Goal: Use online tool/utility: Utilize a website feature to perform a specific function

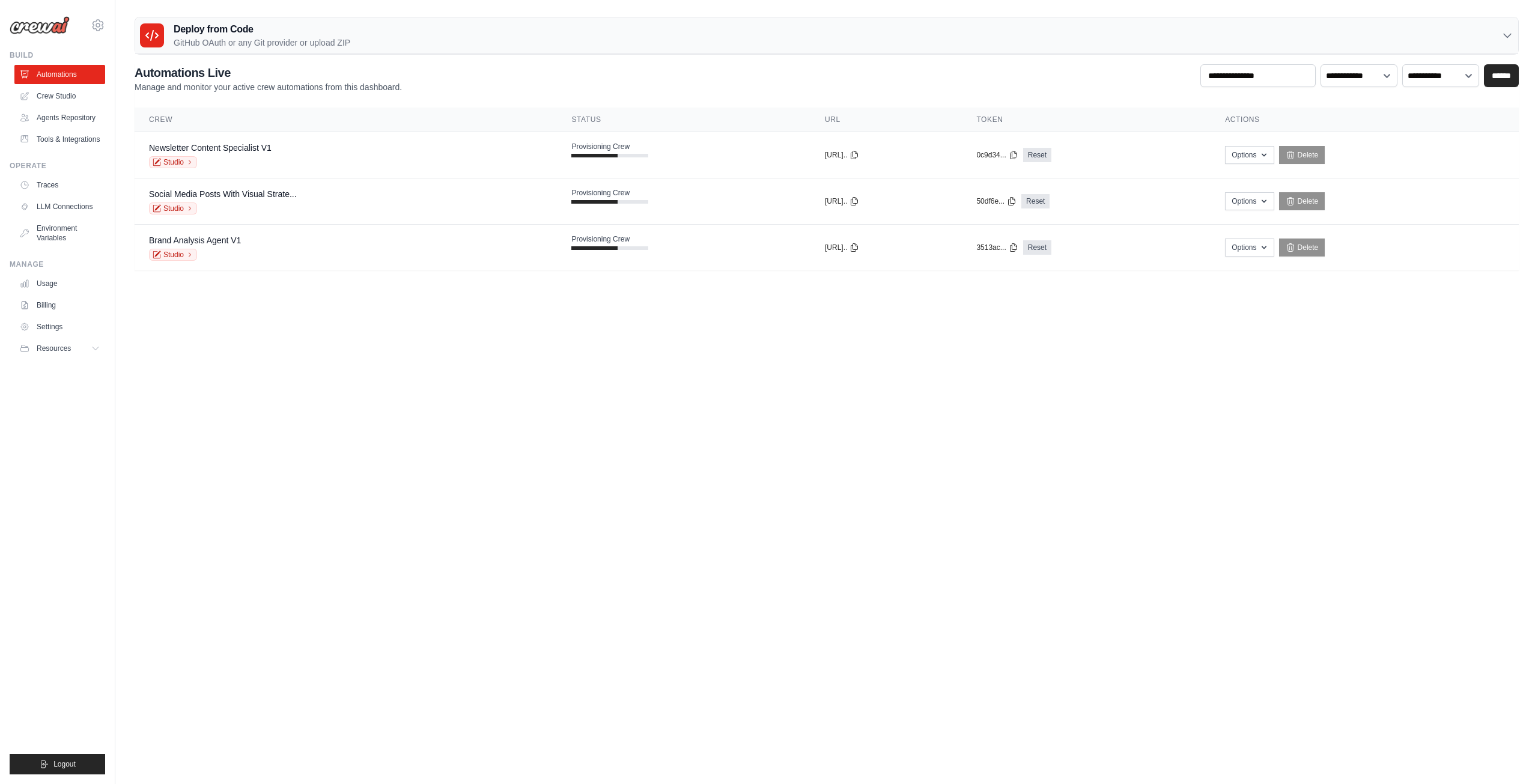
click at [74, 98] on link "Crew Studio" at bounding box center [60, 96] width 91 height 19
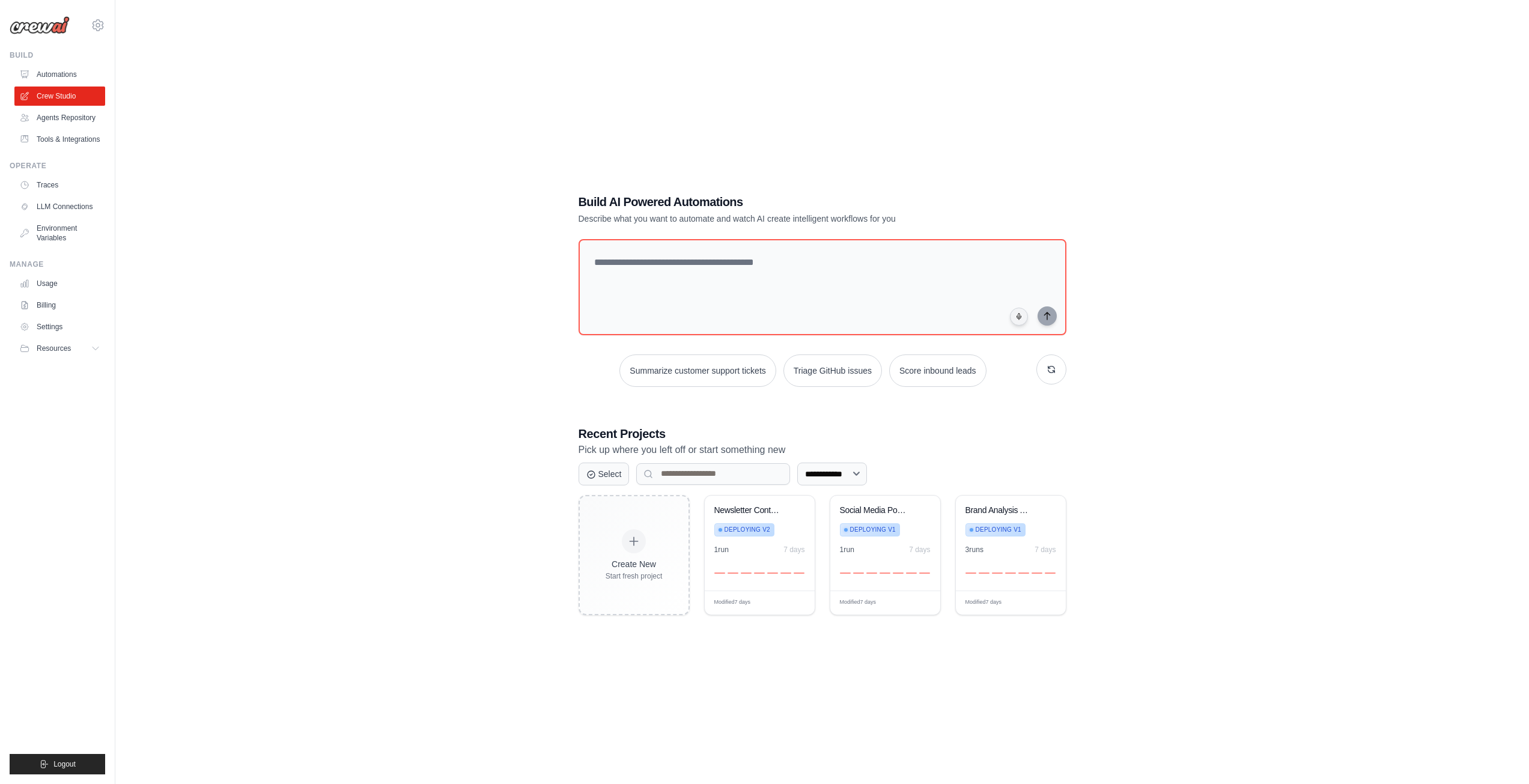
click at [469, 243] on div "**********" at bounding box center [822, 404] width 1375 height 784
